Goal: Check status: Check status

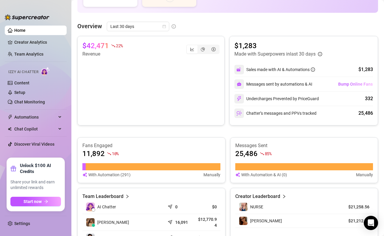
scroll to position [102, 0]
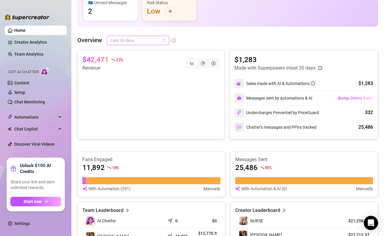
click at [162, 38] on span "Last 30 days" at bounding box center [137, 40] width 55 height 9
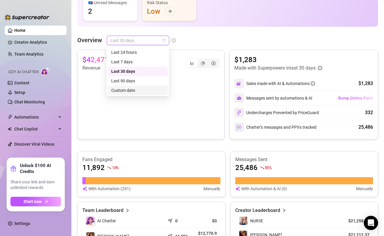
click at [131, 91] on div "Custom date" at bounding box center [137, 90] width 53 height 7
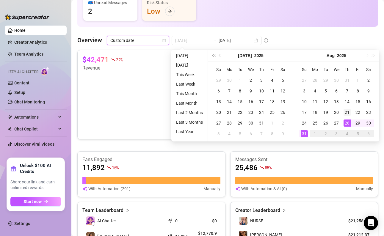
type input "[DATE]"
click at [346, 113] on div "21" at bounding box center [346, 112] width 7 height 7
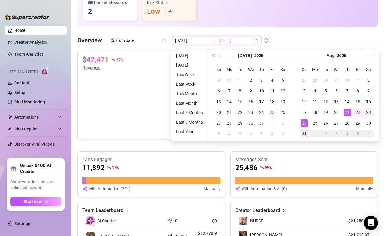
type input "[DATE]"
click at [305, 133] on div "31" at bounding box center [303, 133] width 7 height 7
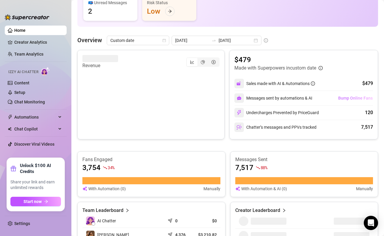
click at [357, 97] on span "Bump Online Fans" at bounding box center [355, 98] width 34 height 5
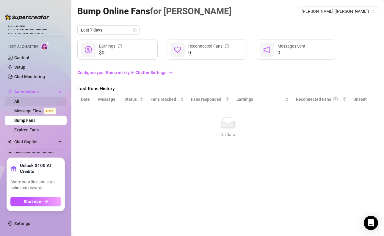
click at [19, 99] on link "All" at bounding box center [16, 101] width 5 height 5
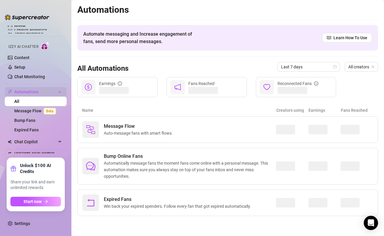
click at [58, 89] on div "Automations" at bounding box center [36, 92] width 62 height 10
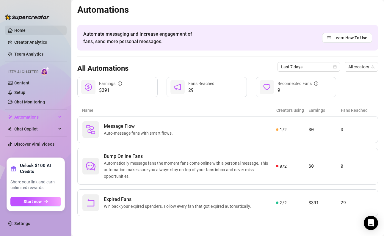
click at [19, 30] on link "Home" at bounding box center [19, 30] width 11 height 5
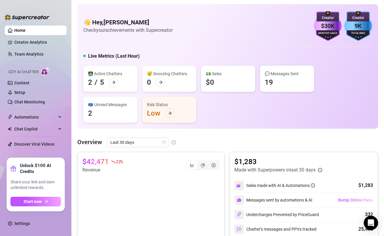
scroll to position [15, 0]
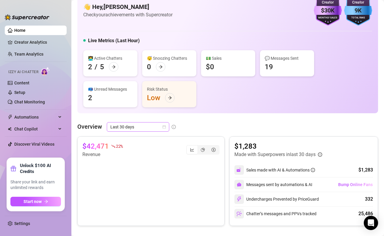
click at [150, 131] on div "Last 30 days" at bounding box center [138, 127] width 62 height 10
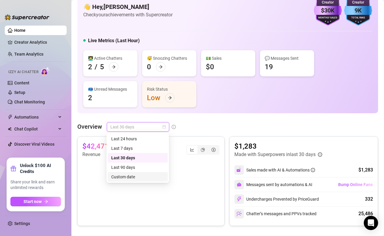
click at [137, 177] on div "Custom date" at bounding box center [137, 177] width 53 height 7
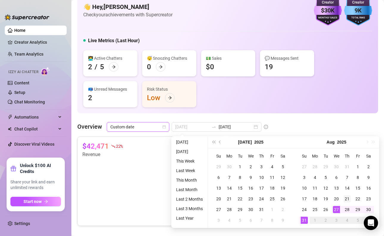
type input "2025-08-21"
click at [346, 200] on div "21" at bounding box center [346, 198] width 7 height 7
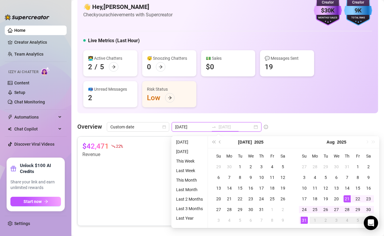
type input "2025-08-31"
click at [305, 220] on div "31" at bounding box center [303, 220] width 7 height 7
